Goal: Find specific page/section: Find specific page/section

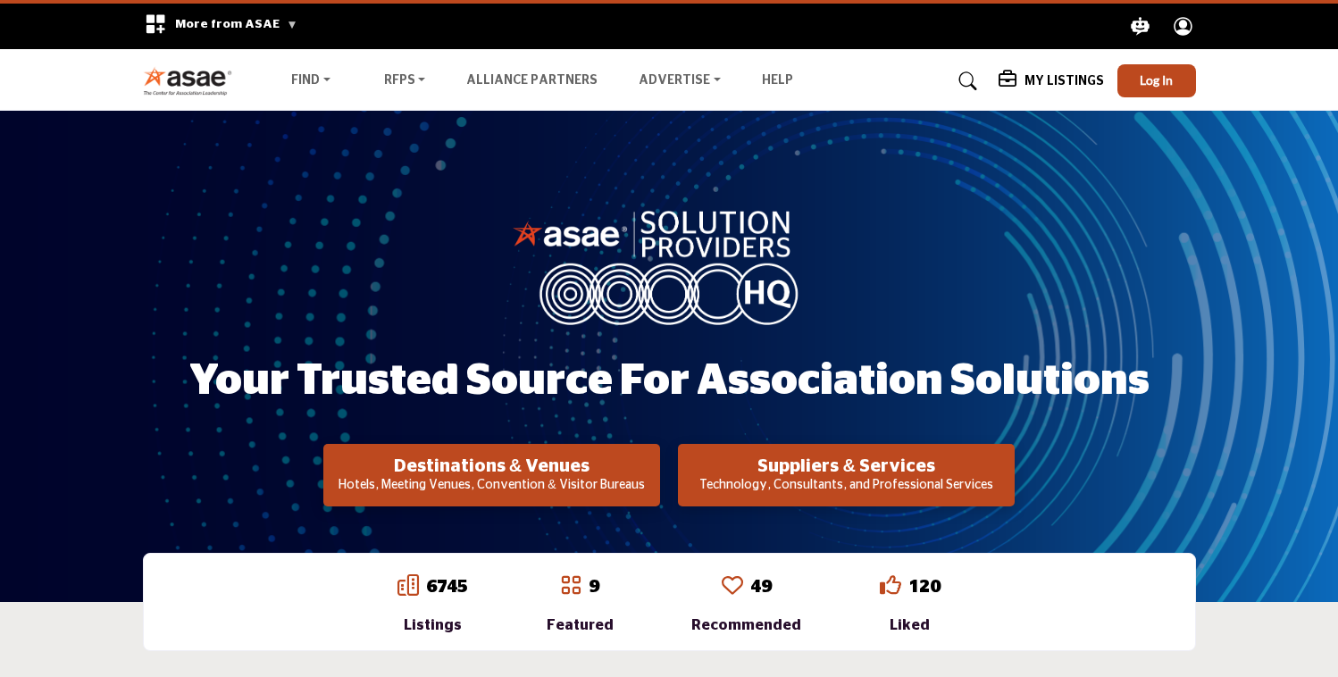
click at [469, 481] on p "Hotels, Meeting Venues, Convention & Visitor Bureaus" at bounding box center [492, 486] width 326 height 18
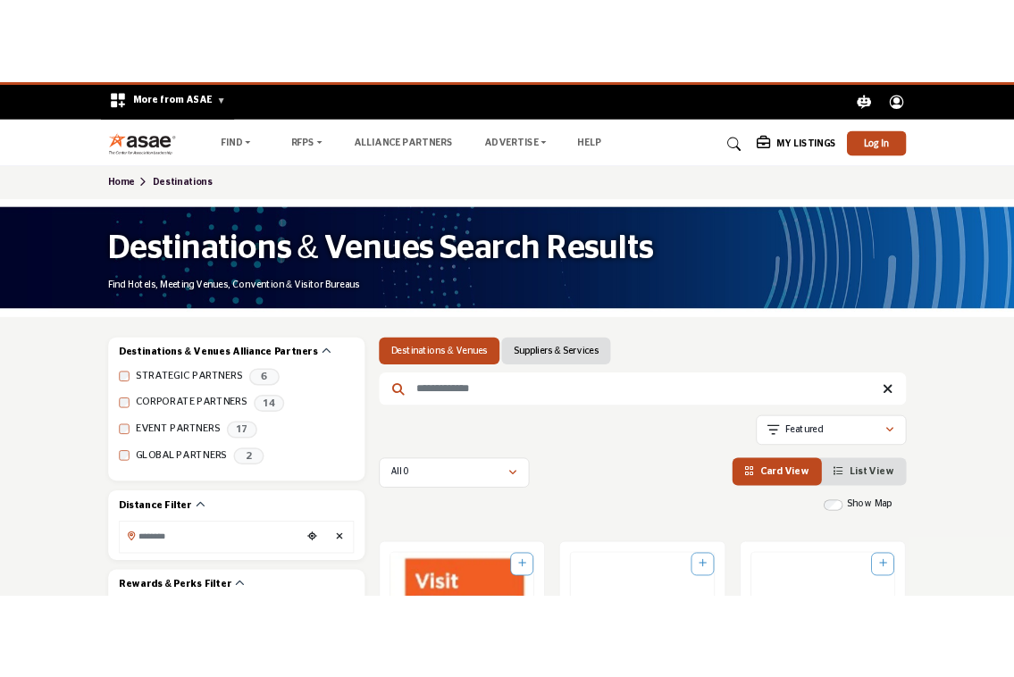
scroll to position [148, 0]
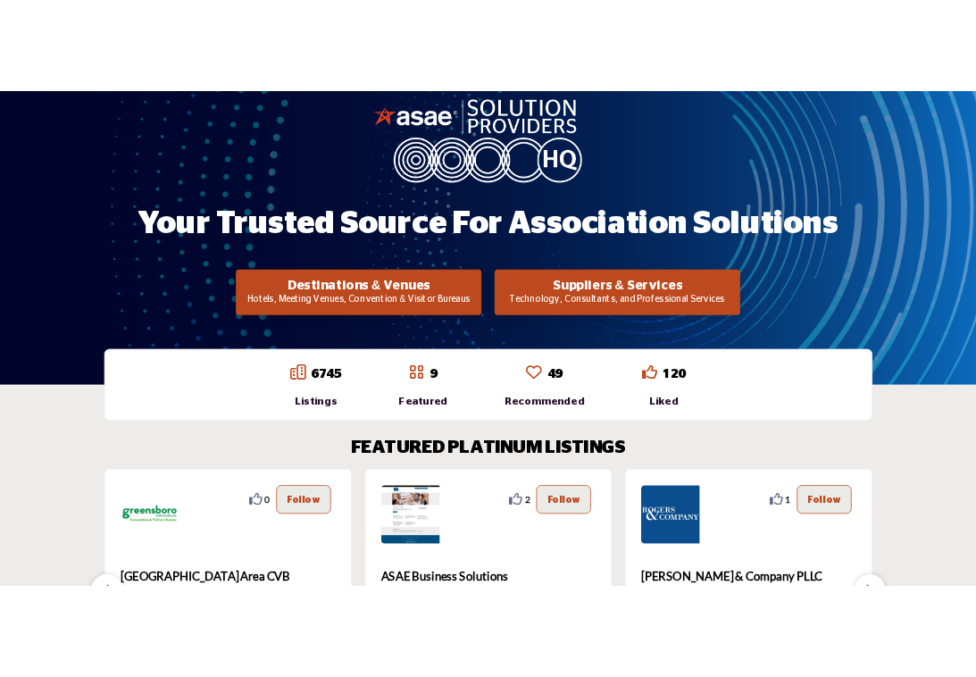
scroll to position [199, 0]
